Goal: Task Accomplishment & Management: Manage account settings

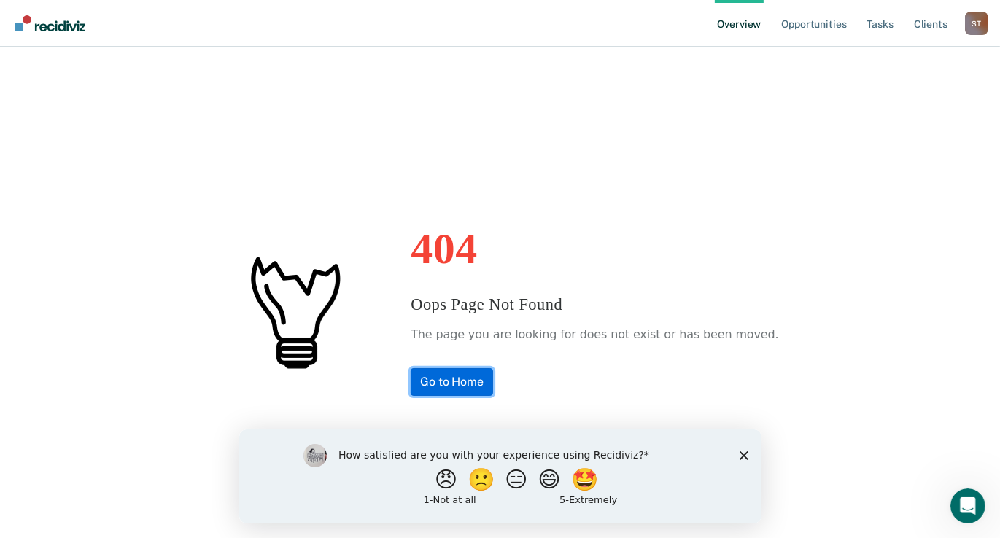
click at [484, 381] on link "Go to Home" at bounding box center [452, 382] width 82 height 28
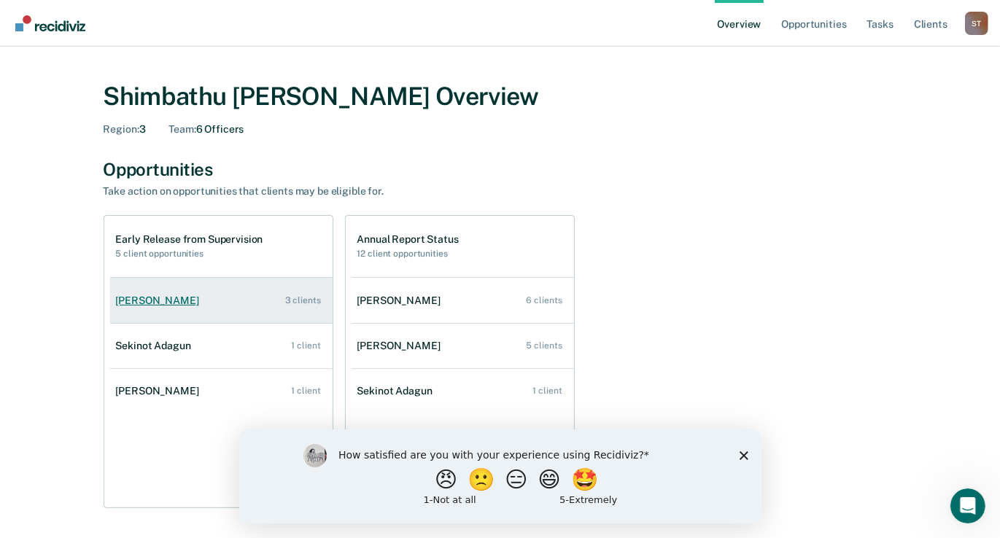
click at [205, 298] on div "[PERSON_NAME]" at bounding box center [160, 301] width 89 height 12
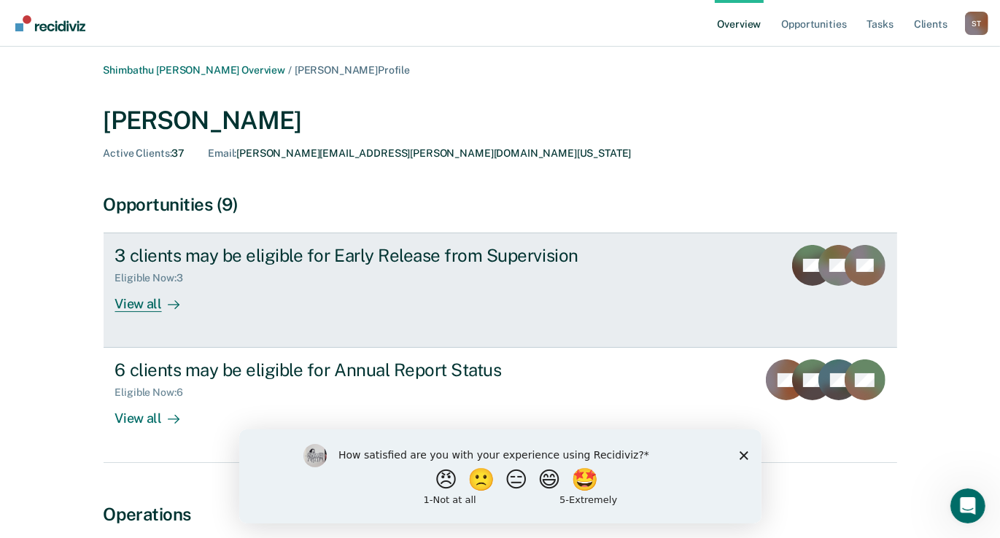
click at [147, 304] on div "View all" at bounding box center [156, 298] width 82 height 28
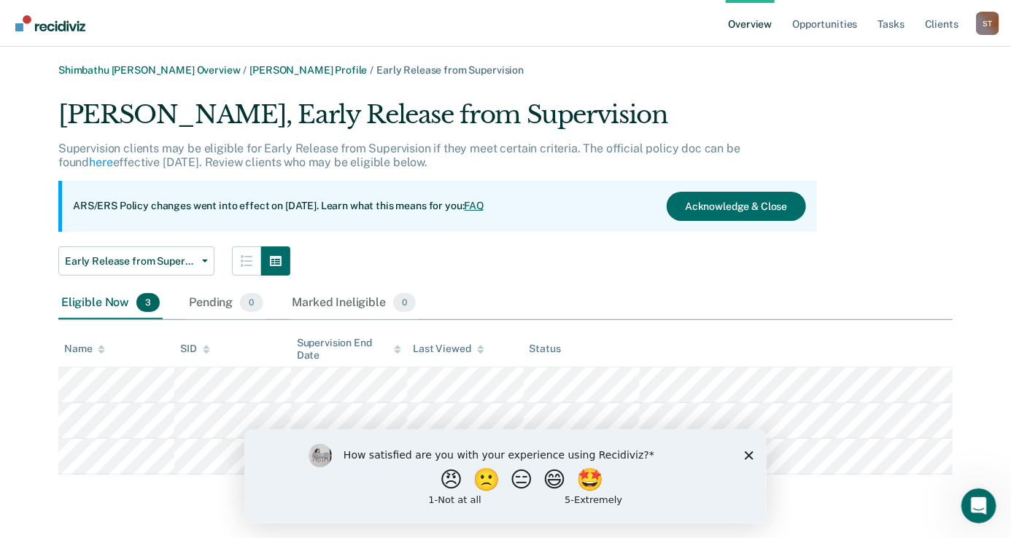
click at [739, 457] on div "How satisfied are you with your experience using Recidiviz? 😠 🙁 😑 😄 🤩 1 - Not a…" at bounding box center [505, 476] width 522 height 94
click at [748, 457] on icon "Close survey" at bounding box center [748, 455] width 9 height 9
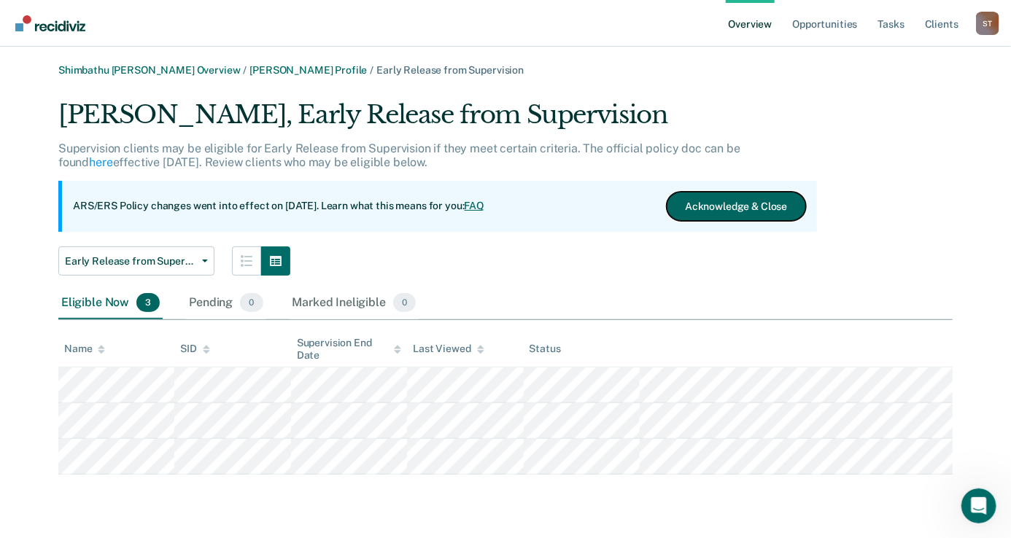
click at [732, 211] on button "Acknowledge & Close" at bounding box center [736, 206] width 139 height 29
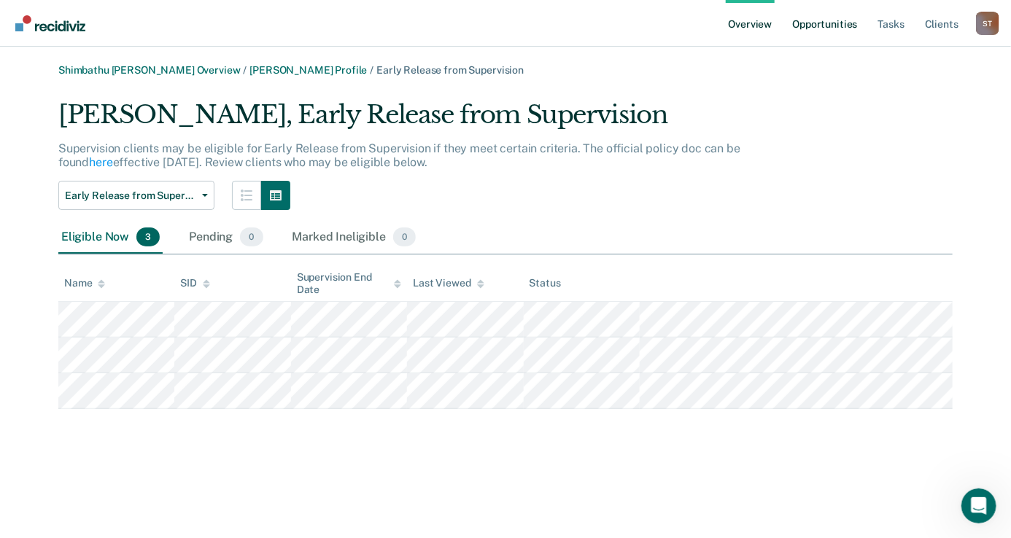
click at [815, 24] on link "Opportunities" at bounding box center [824, 23] width 71 height 47
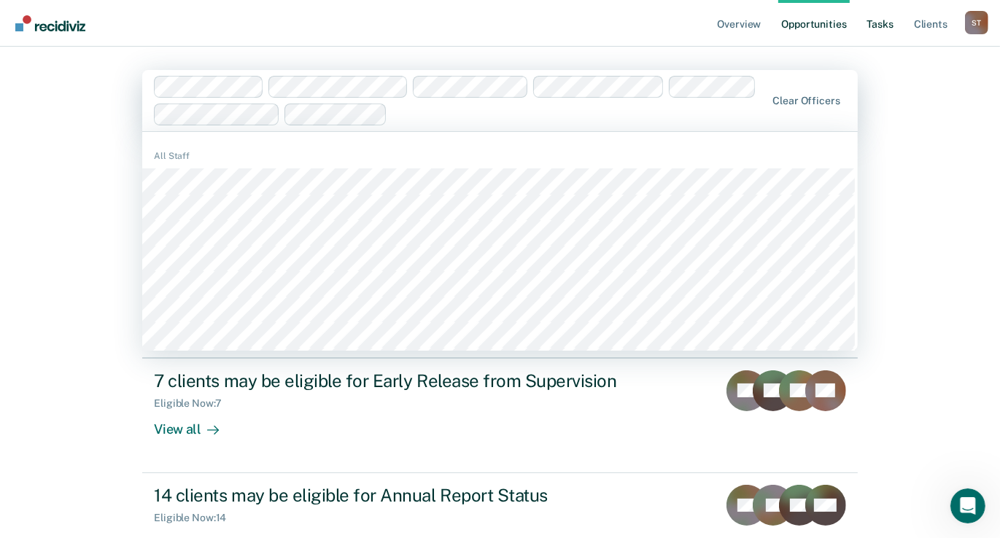
click at [884, 27] on link "Tasks" at bounding box center [880, 23] width 32 height 47
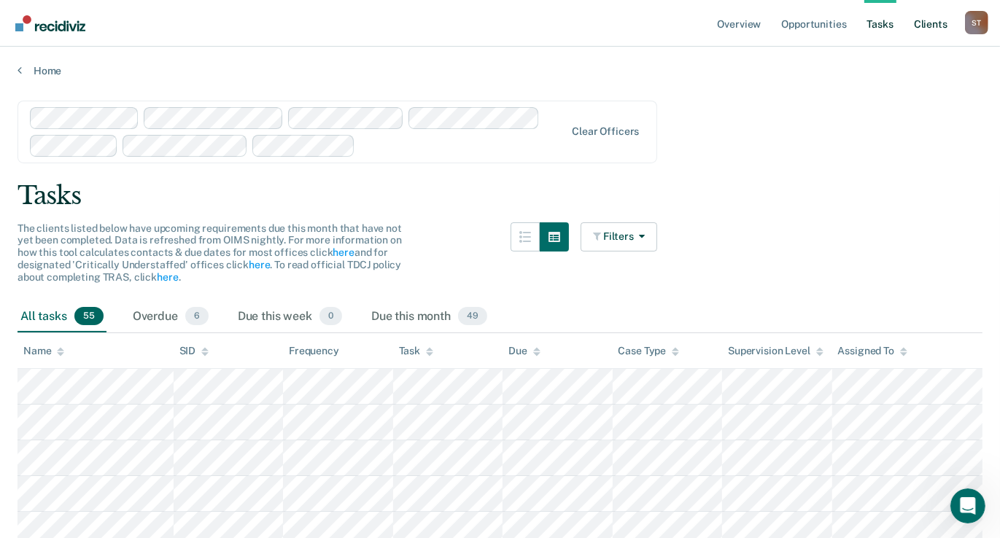
click at [936, 26] on link "Client s" at bounding box center [930, 23] width 39 height 47
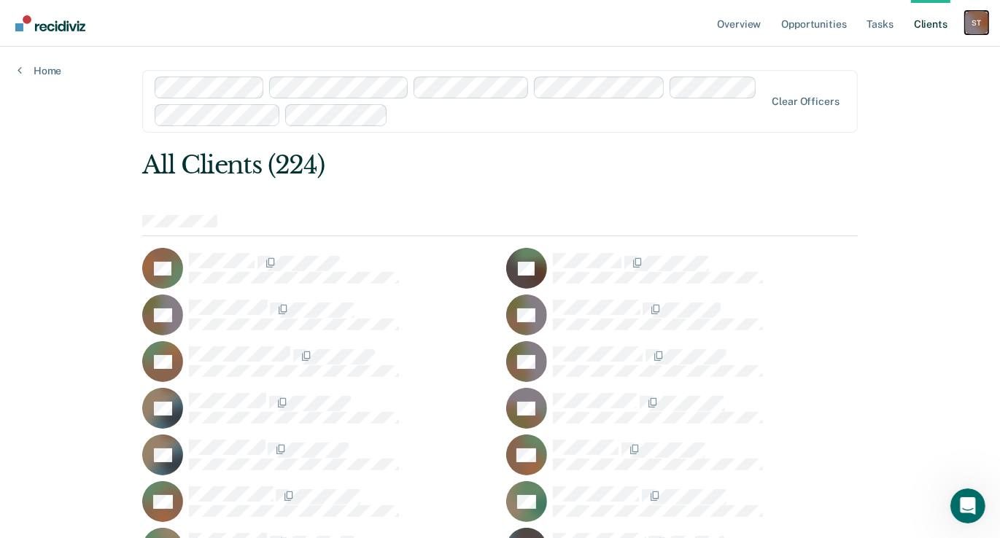
click at [968, 20] on div "S T" at bounding box center [976, 22] width 23 height 23
click at [753, 24] on link "Overview" at bounding box center [740, 23] width 50 height 47
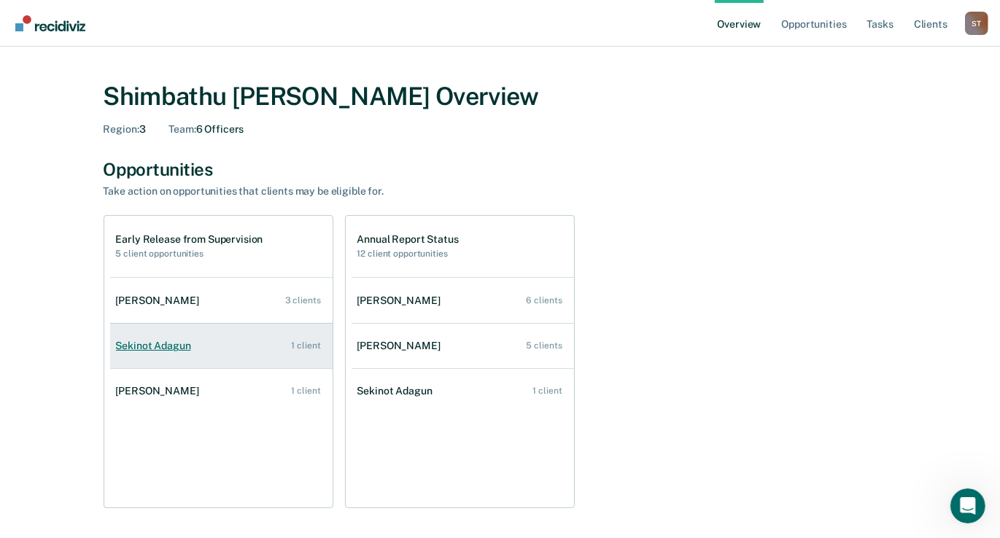
click at [153, 340] on div "Sekinot Adagun" at bounding box center [156, 346] width 81 height 12
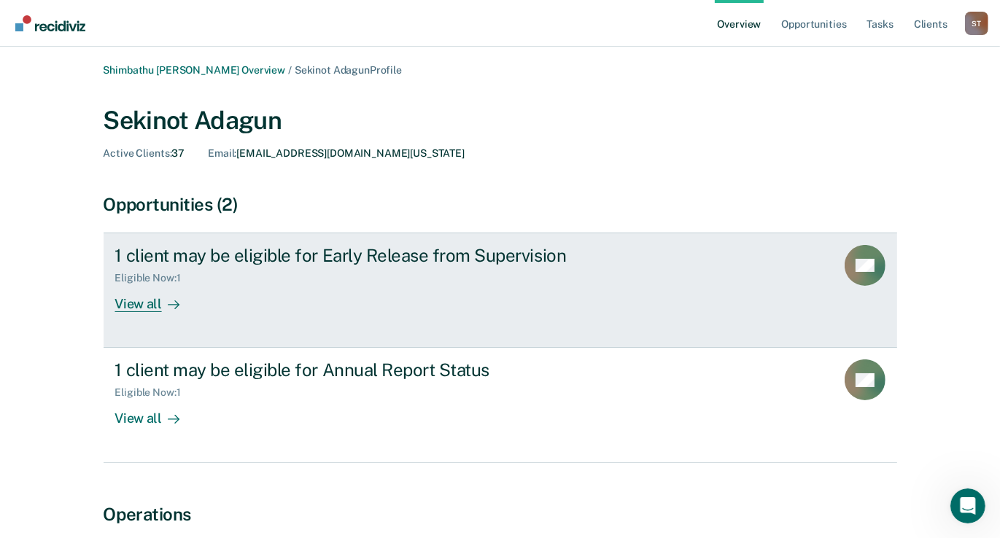
click at [141, 303] on div "View all" at bounding box center [156, 298] width 82 height 28
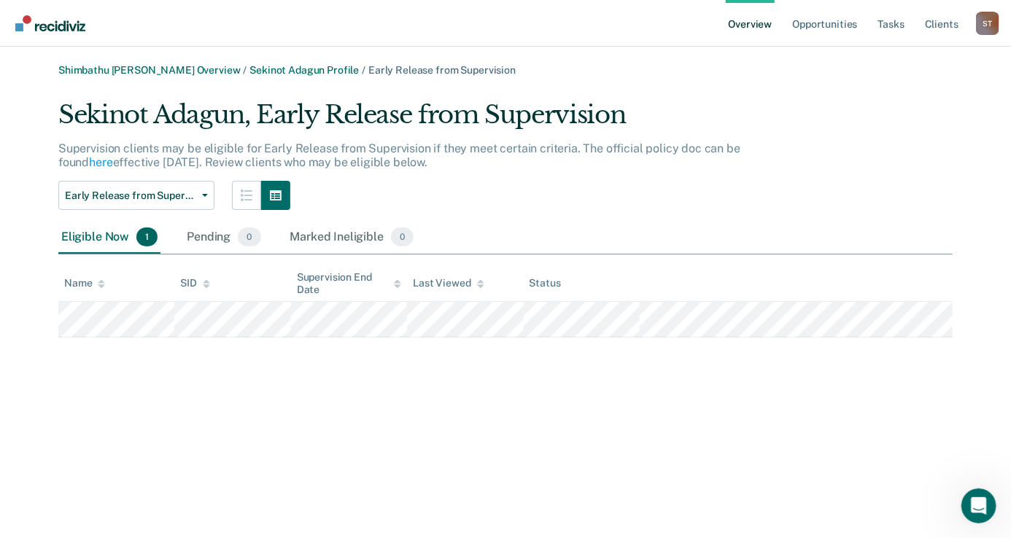
click at [750, 20] on link "Overview" at bounding box center [751, 23] width 50 height 47
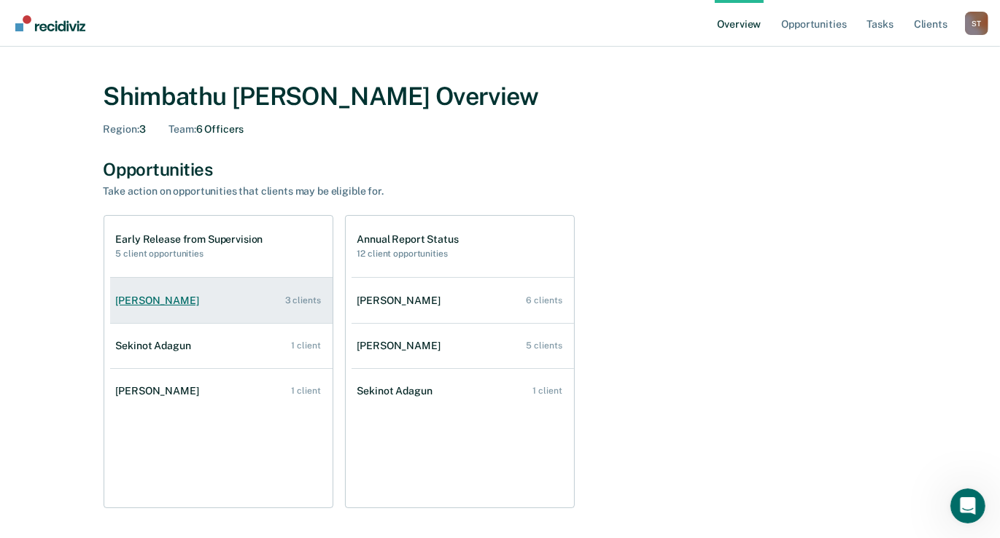
click at [181, 302] on div "Vivian Akins-Casimere" at bounding box center [160, 301] width 89 height 12
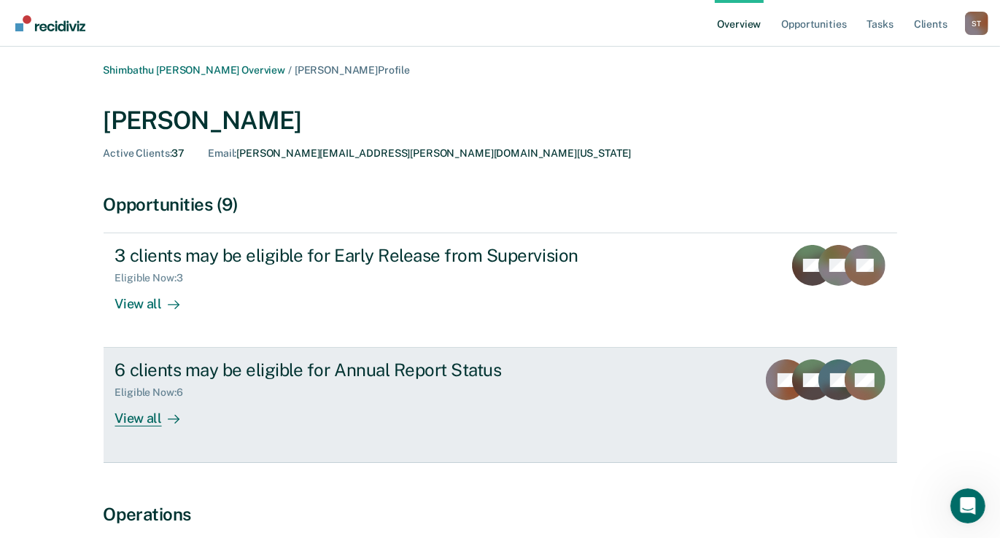
click at [155, 418] on div "View all" at bounding box center [156, 413] width 82 height 28
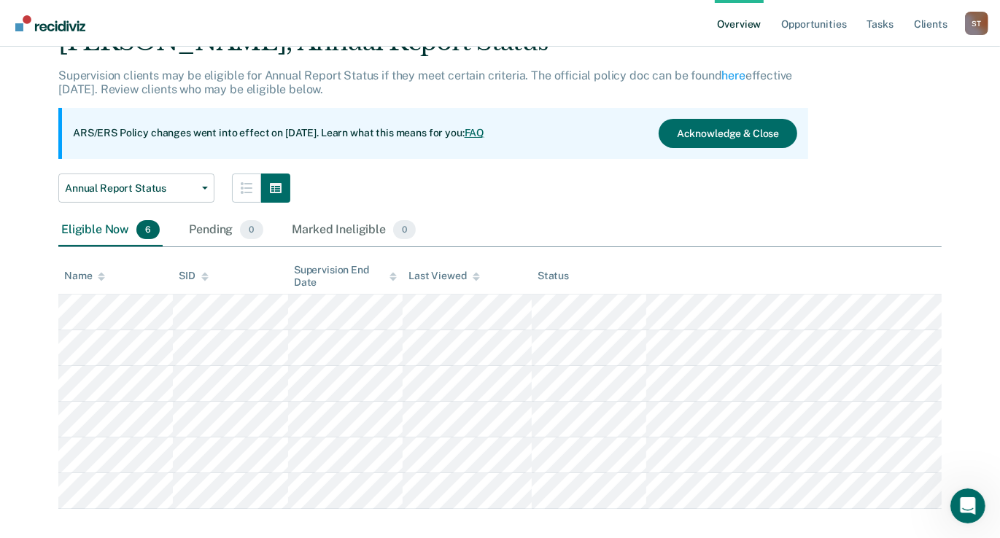
scroll to position [96, 0]
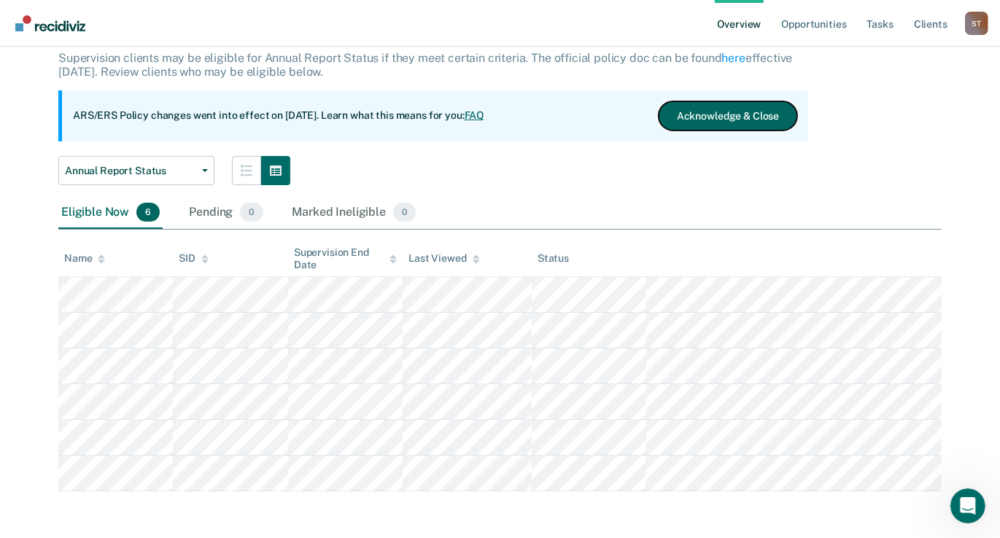
click at [764, 102] on button "Acknowledge & Close" at bounding box center [728, 115] width 139 height 29
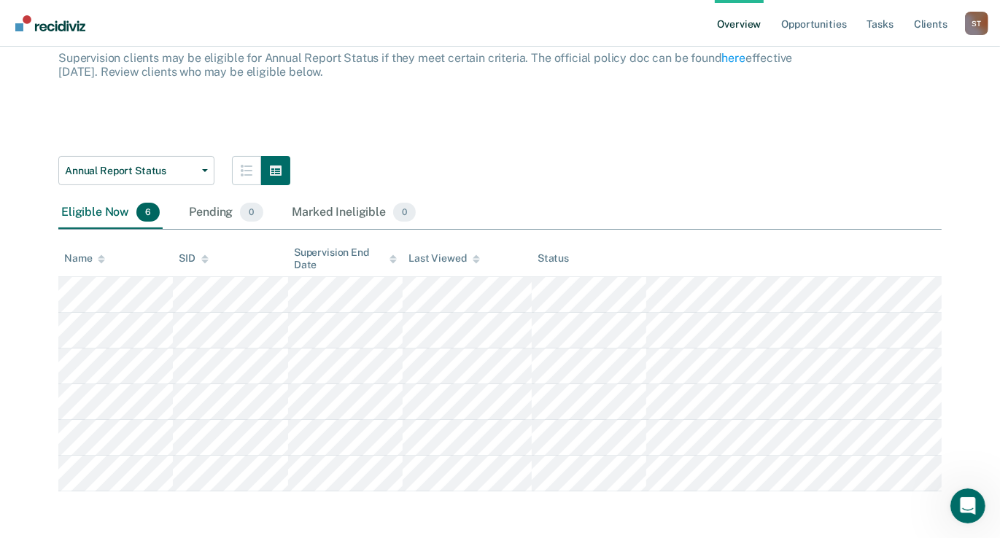
scroll to position [31, 0]
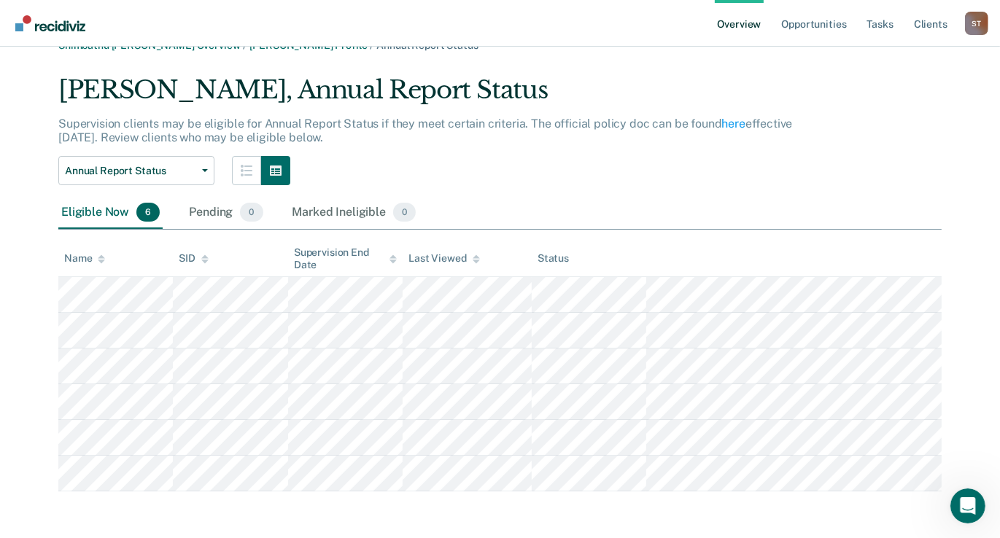
click at [734, 26] on link "Overview" at bounding box center [740, 23] width 50 height 47
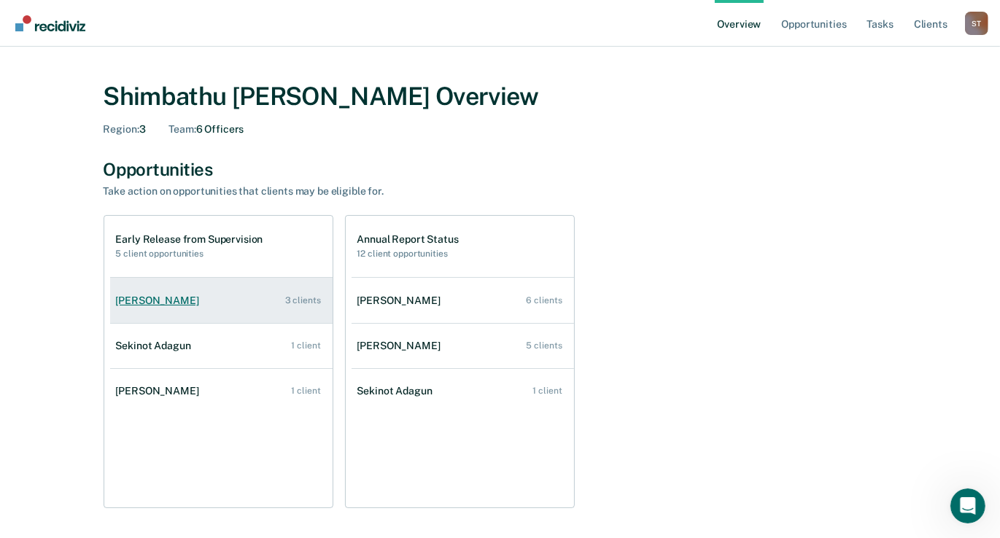
click at [144, 300] on div "Vivian Akins-Casimere" at bounding box center [160, 301] width 89 height 12
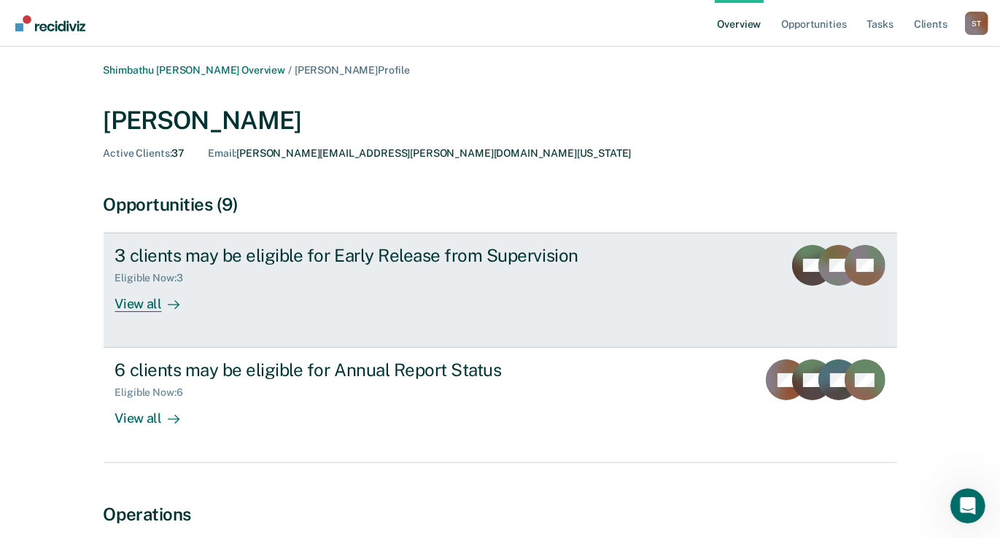
click at [144, 300] on div "View all" at bounding box center [156, 298] width 82 height 28
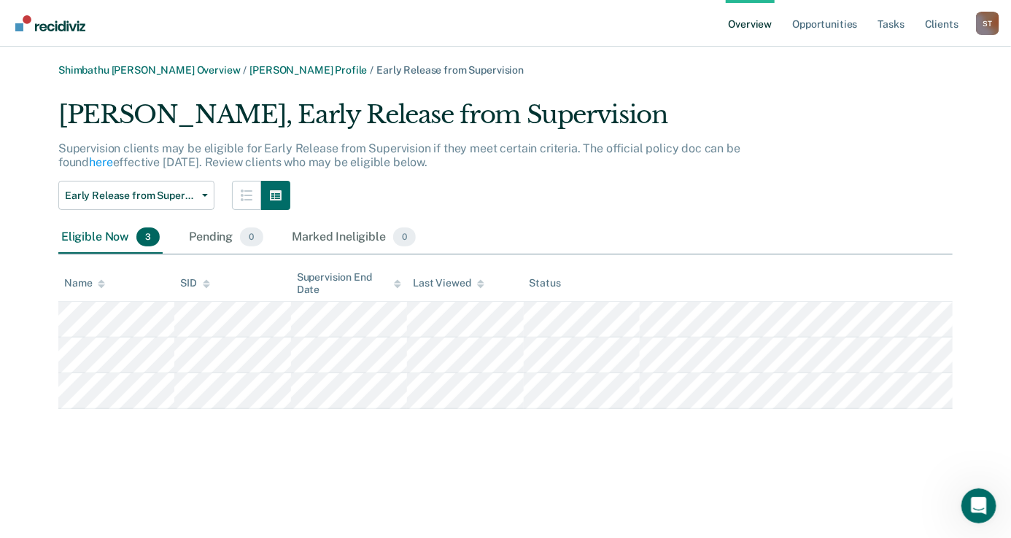
click at [740, 26] on link "Overview" at bounding box center [751, 23] width 50 height 47
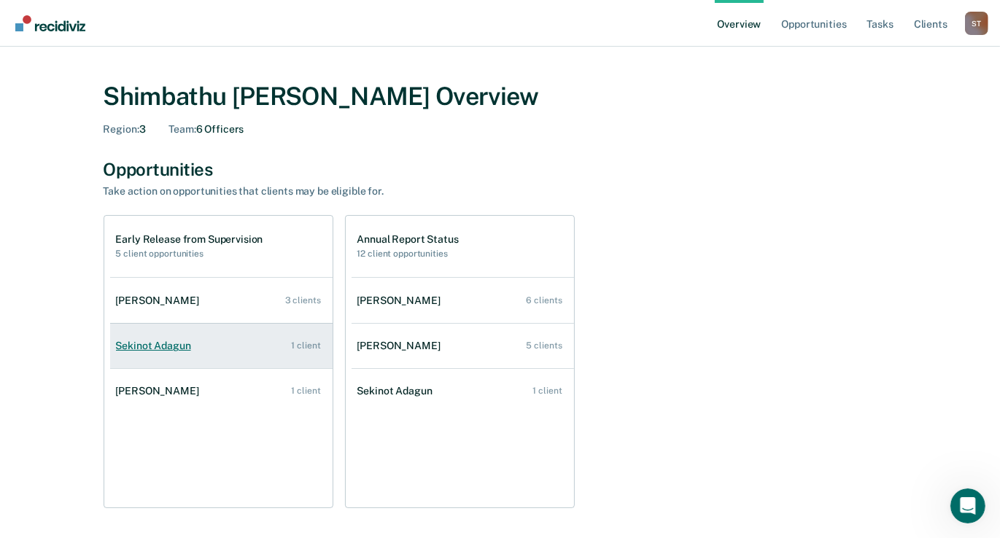
click at [143, 345] on div "Sekinot Adagun" at bounding box center [156, 346] width 81 height 12
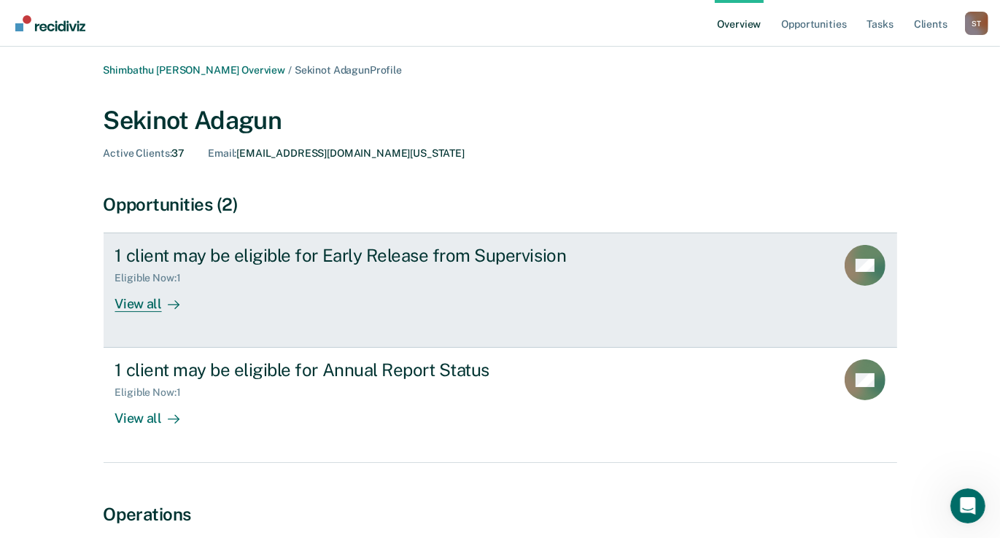
click at [134, 306] on div "View all" at bounding box center [156, 298] width 82 height 28
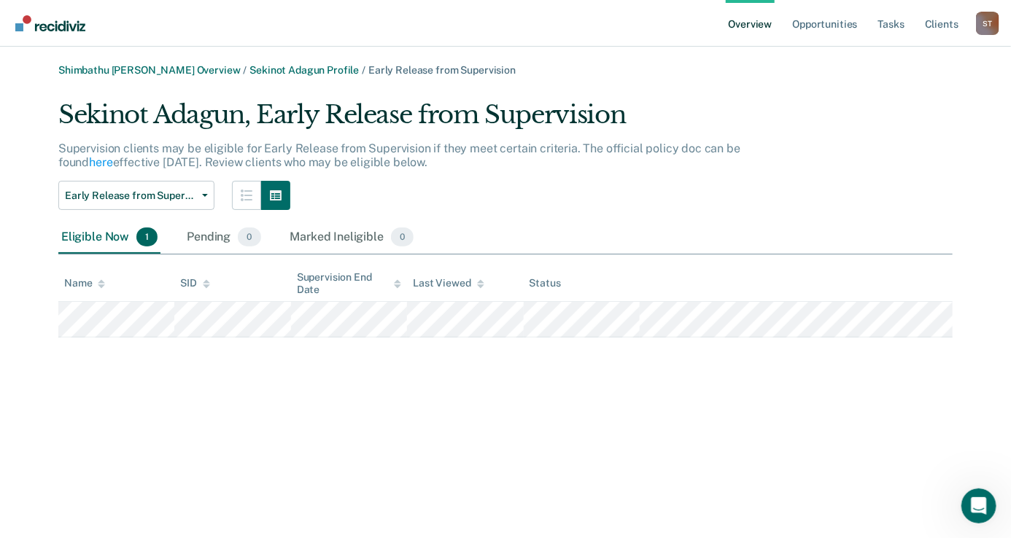
click at [737, 21] on link "Overview" at bounding box center [751, 23] width 50 height 47
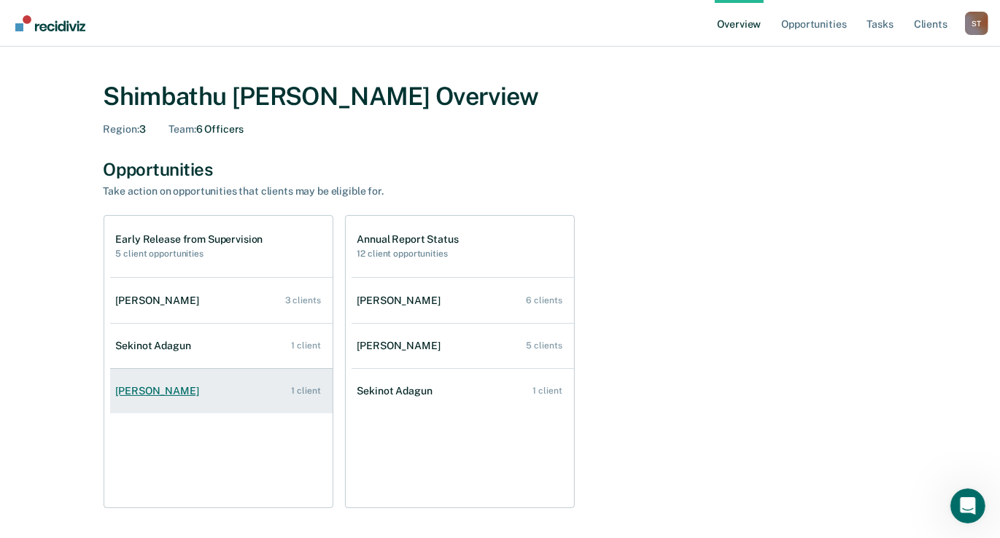
click at [147, 393] on div "Toya Fisher" at bounding box center [160, 391] width 89 height 12
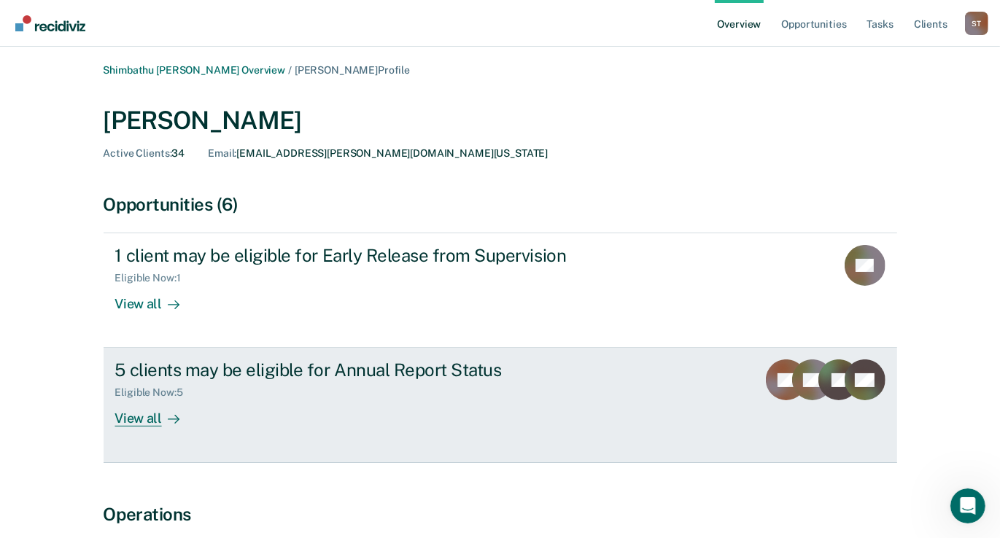
click at [143, 411] on div "View all" at bounding box center [156, 413] width 82 height 28
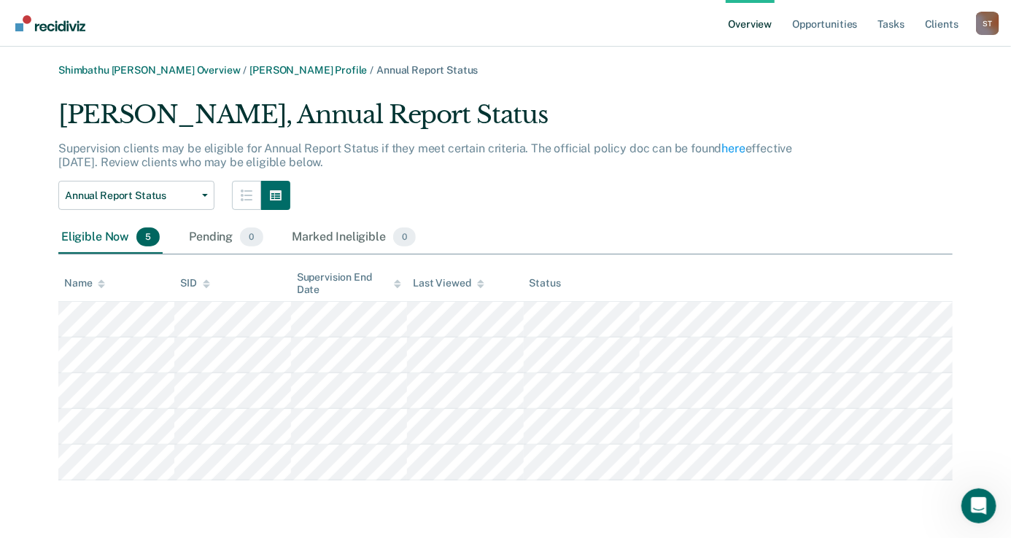
click at [761, 20] on link "Overview" at bounding box center [751, 23] width 50 height 47
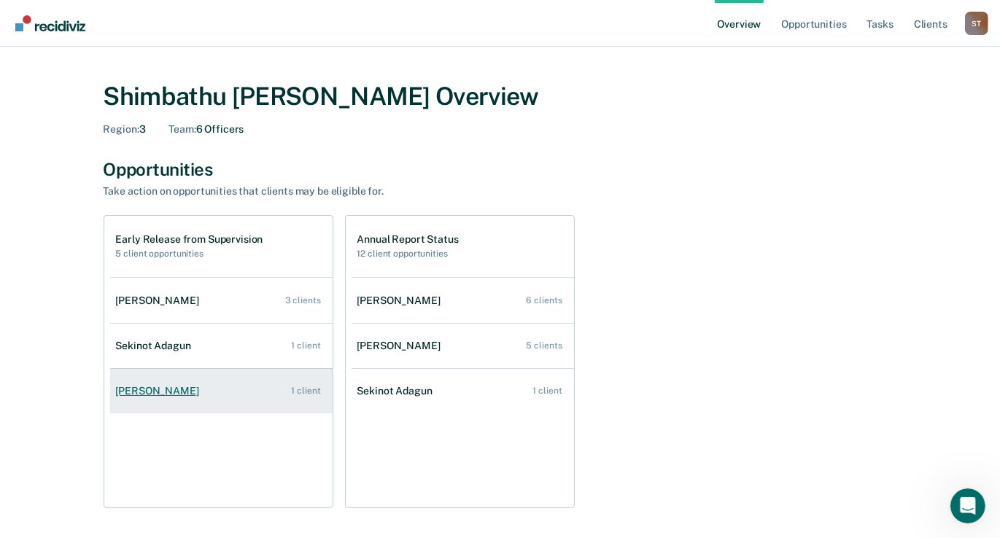
click at [182, 390] on link "Toya Fisher 1 client" at bounding box center [221, 391] width 222 height 42
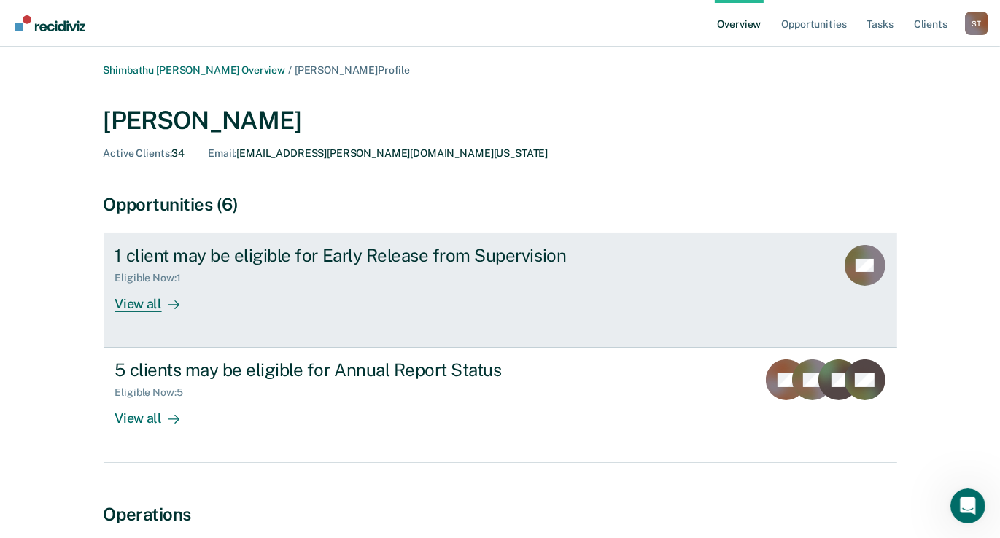
click at [149, 298] on div "View all" at bounding box center [156, 298] width 82 height 28
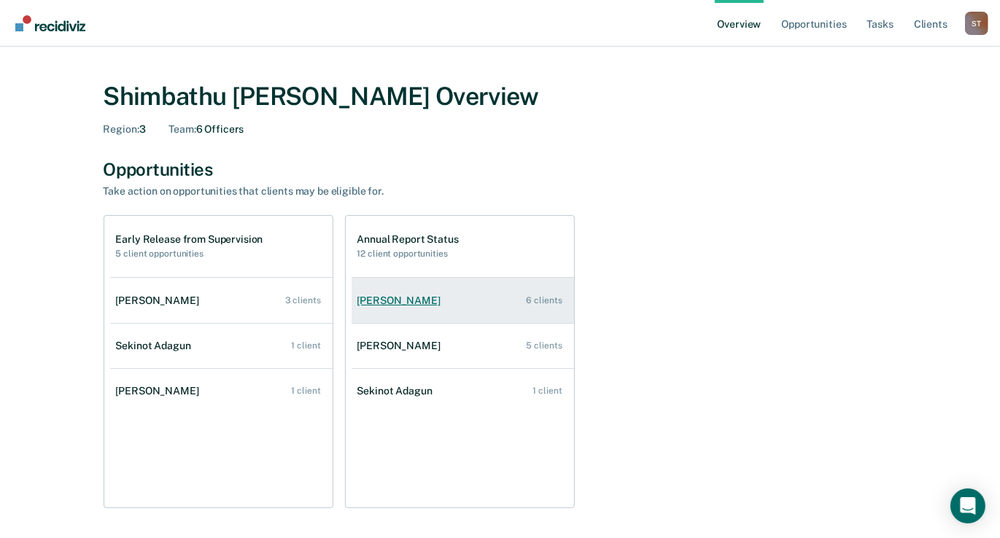
click at [535, 298] on div "6 clients" at bounding box center [545, 300] width 36 height 10
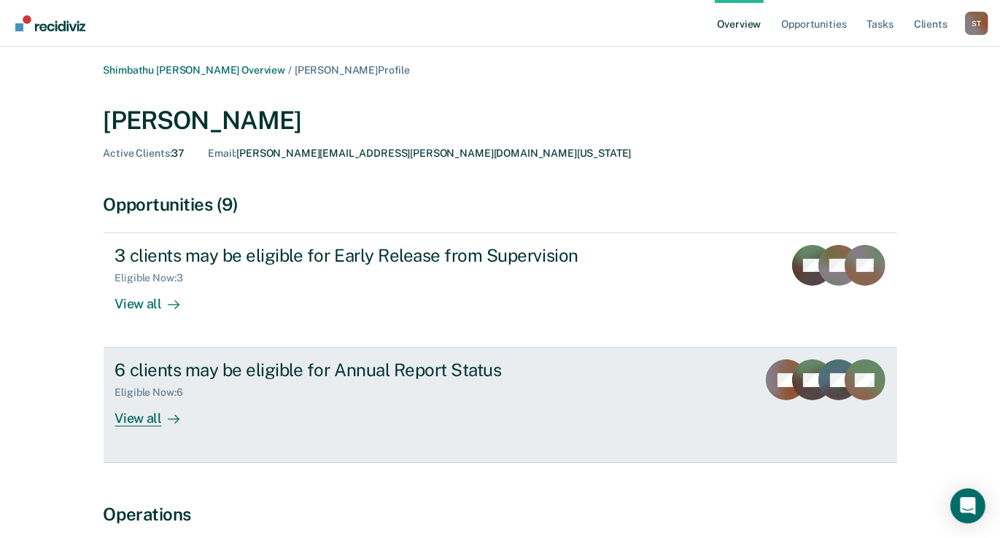
click at [141, 412] on div "View all" at bounding box center [156, 413] width 82 height 28
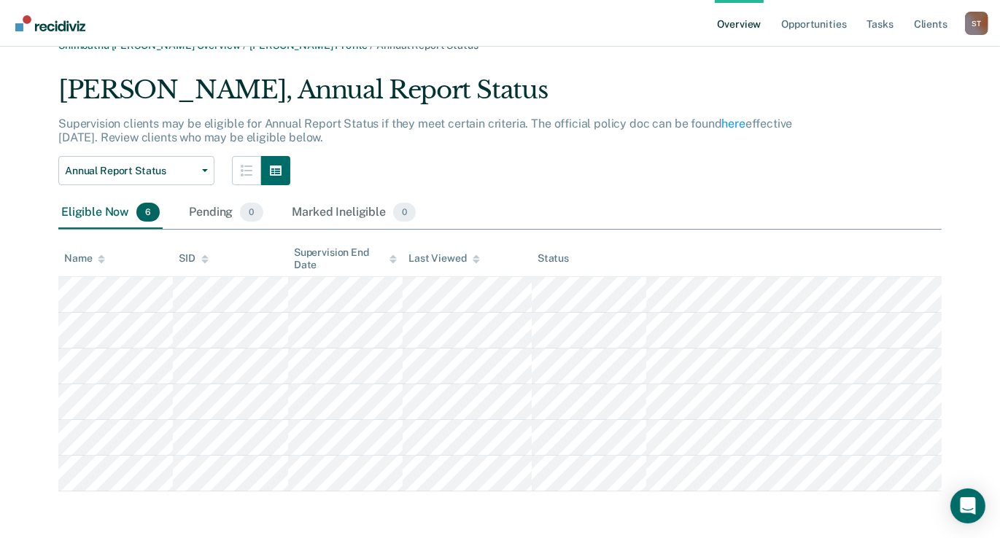
scroll to position [38, 0]
click at [733, 20] on link "Overview" at bounding box center [740, 23] width 50 height 47
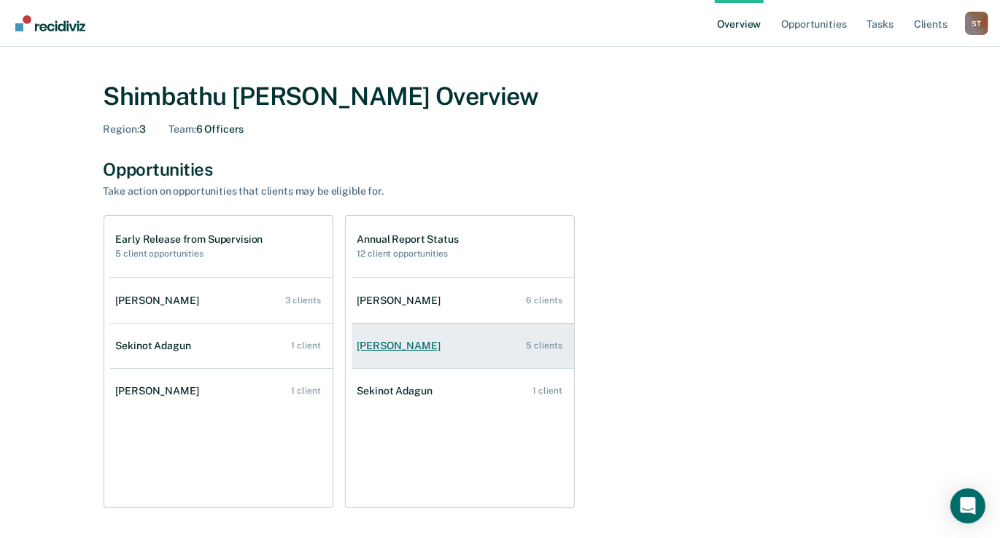
click at [381, 349] on div "Toya Fisher" at bounding box center [401, 346] width 89 height 12
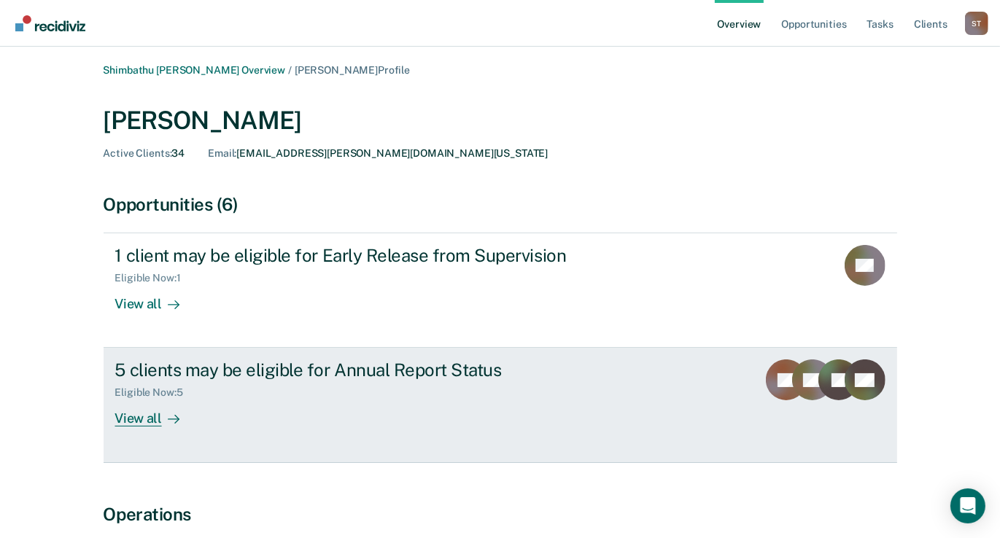
click at [149, 426] on div "View all" at bounding box center [156, 413] width 82 height 28
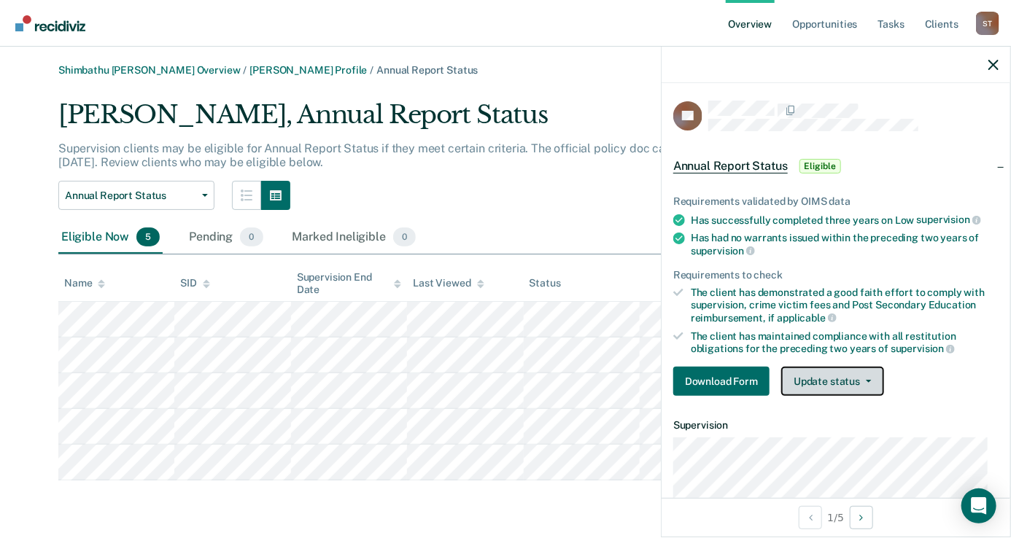
click at [812, 376] on button "Update status" at bounding box center [832, 381] width 103 height 29
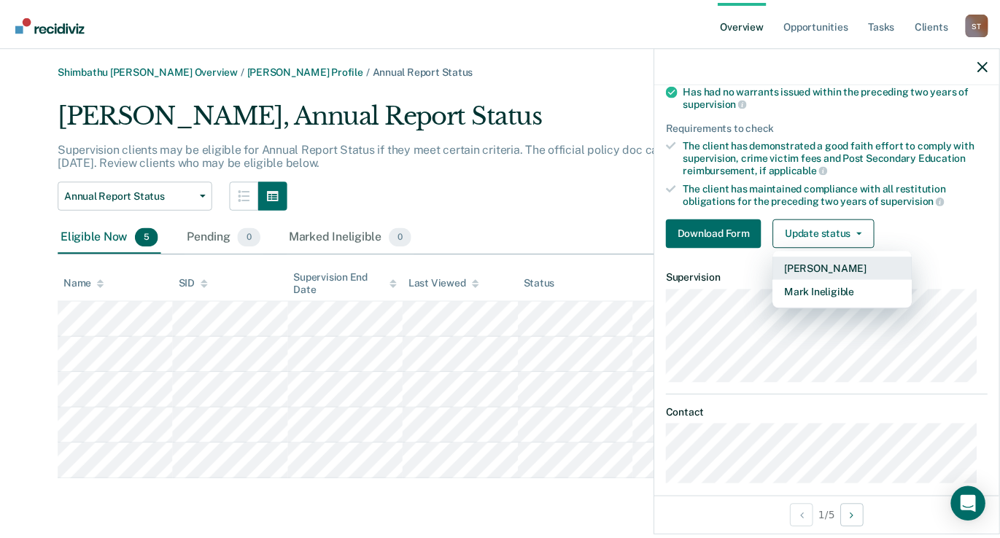
scroll to position [160, 0]
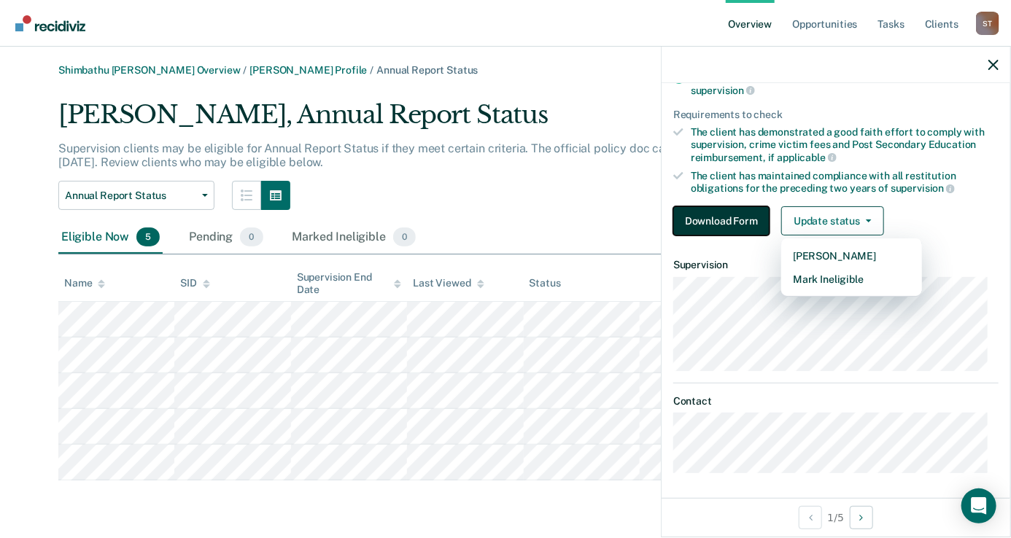
click at [738, 218] on button "Download Form" at bounding box center [721, 220] width 96 height 29
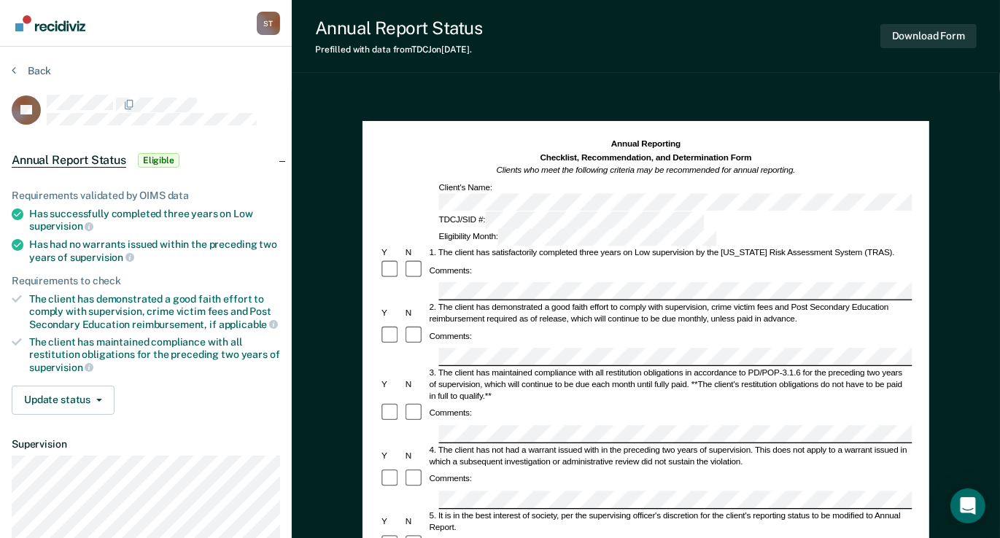
click at [12, 295] on icon at bounding box center [17, 299] width 10 height 10
click at [15, 295] on icon at bounding box center [17, 299] width 10 height 10
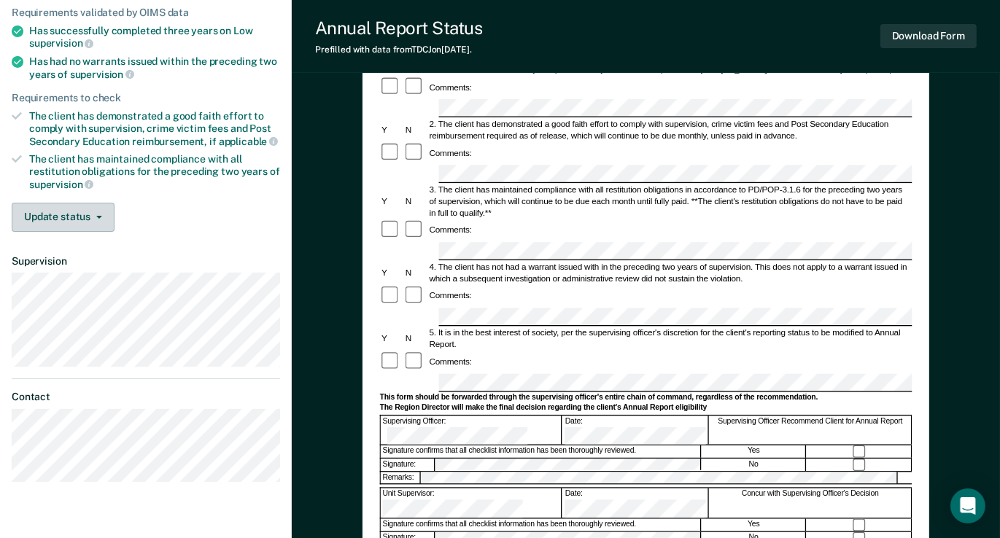
scroll to position [219, 0]
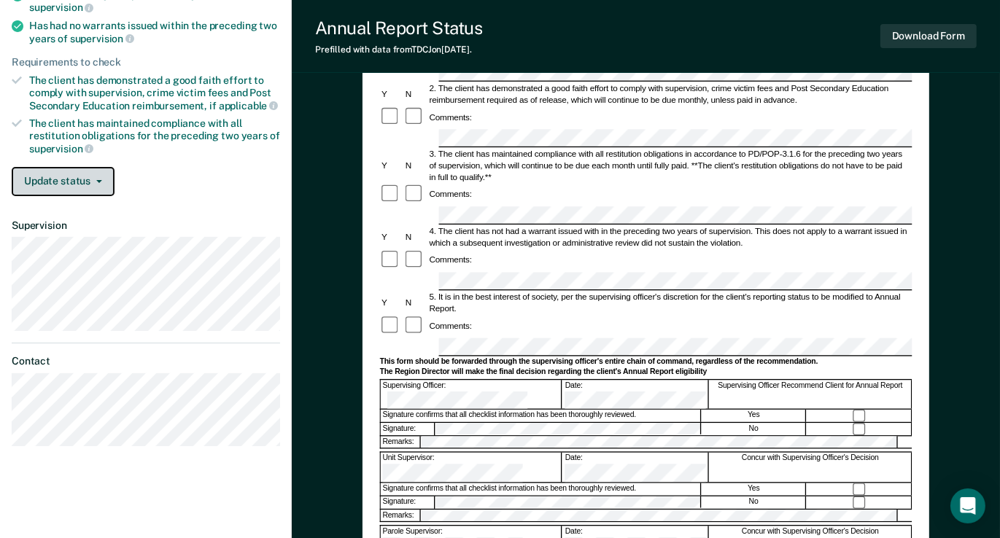
click at [99, 179] on button "Update status" at bounding box center [63, 181] width 103 height 29
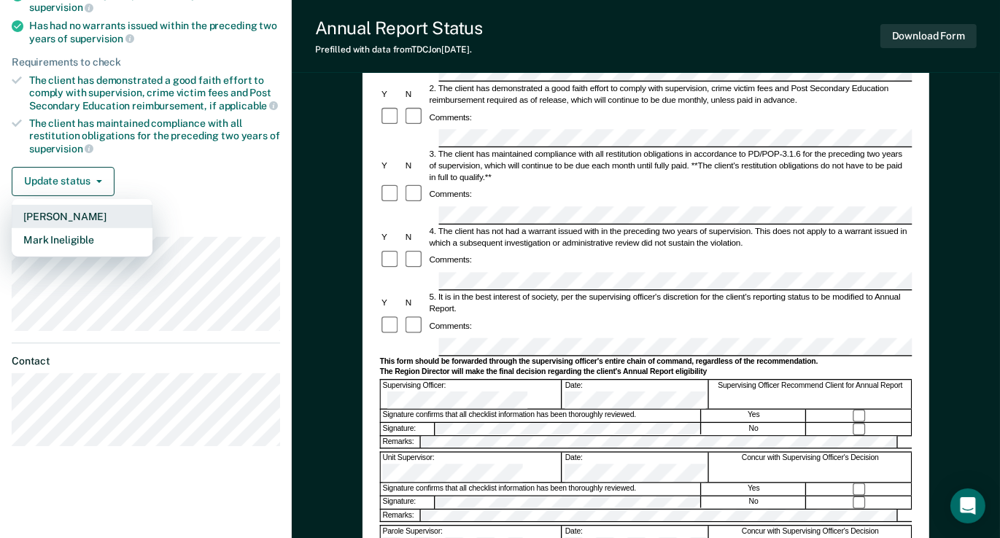
click at [76, 212] on button "Mark Pending" at bounding box center [82, 216] width 141 height 23
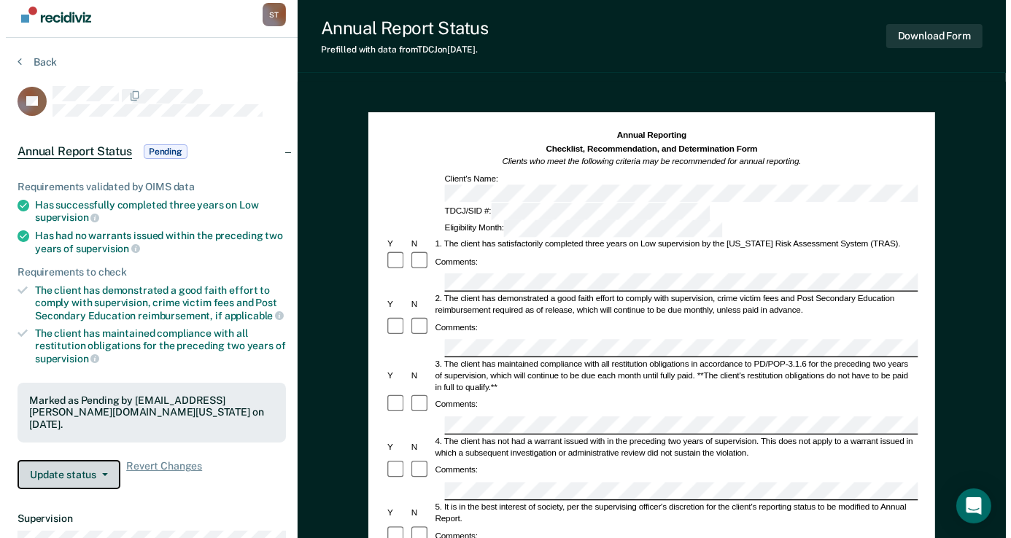
scroll to position [0, 0]
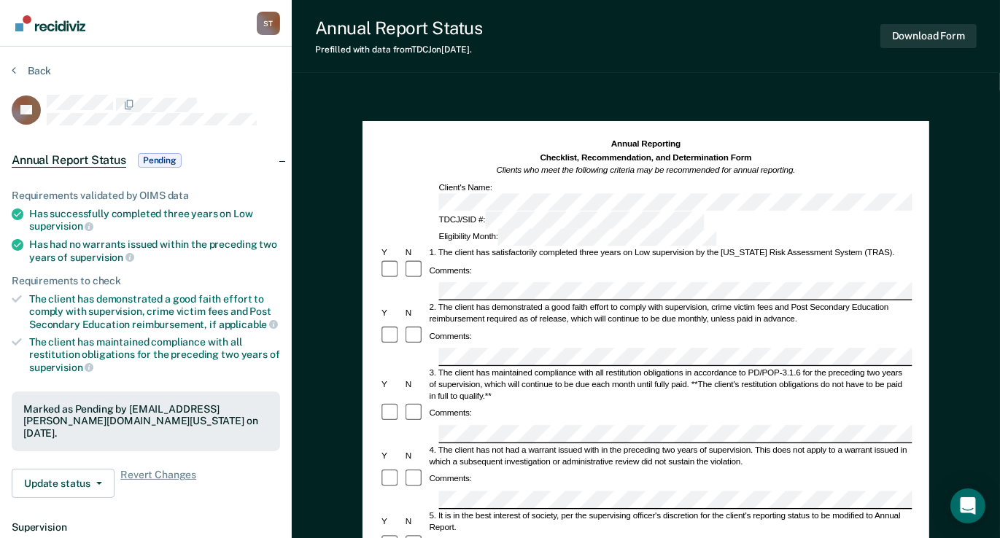
click at [9, 71] on section "Back LK Annual Report Status Pending Requirements validated by OIMS data Has su…" at bounding box center [146, 412] width 292 height 731
click at [29, 66] on button "Back" at bounding box center [31, 70] width 39 height 13
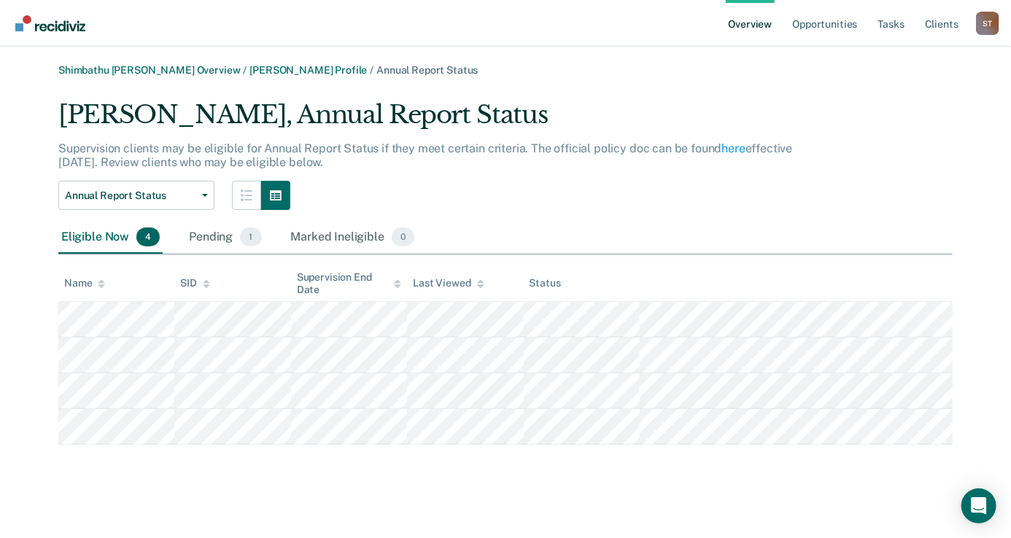
click at [768, 27] on link "Overview" at bounding box center [751, 23] width 50 height 47
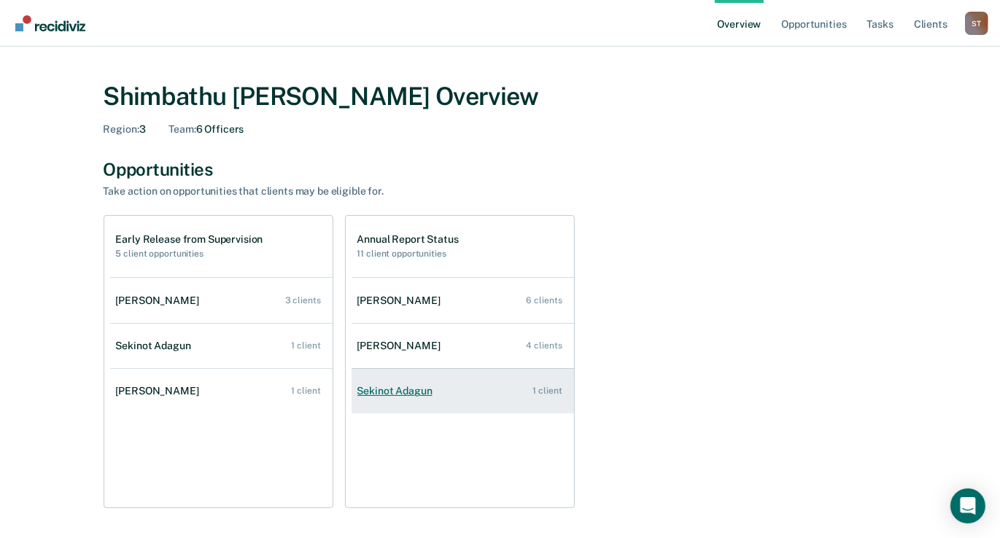
click at [383, 397] on link "Sekinot Adagun 1 client" at bounding box center [463, 391] width 222 height 42
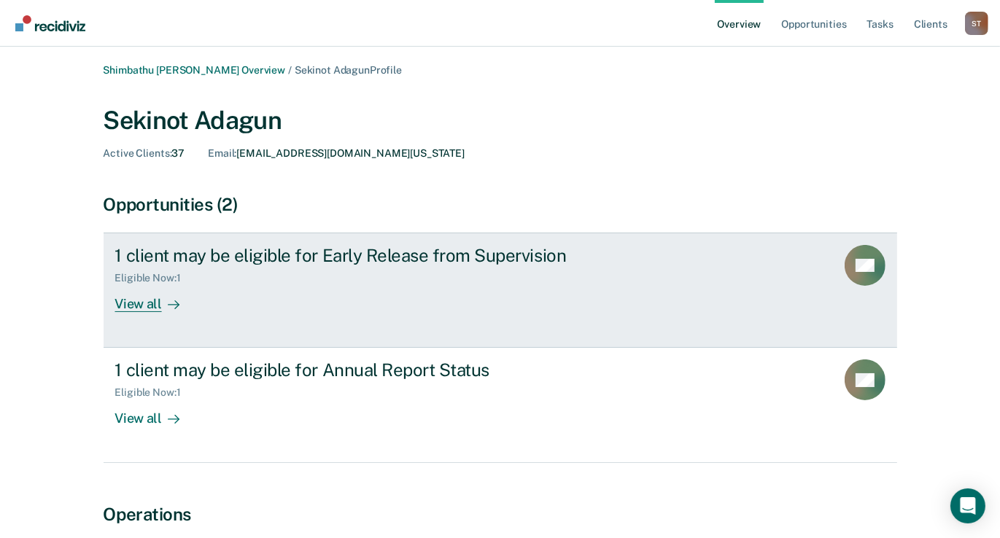
click at [153, 304] on div "View all" at bounding box center [156, 298] width 82 height 28
